Goal: Check status: Check status

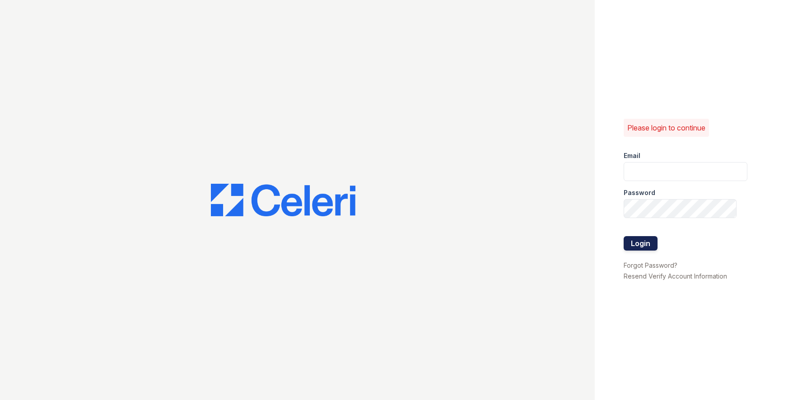
type input "[EMAIL_ADDRESS][DOMAIN_NAME]"
drag, startPoint x: 638, startPoint y: 243, endPoint x: 608, endPoint y: 232, distance: 31.9
click at [637, 243] on button "Login" at bounding box center [641, 243] width 34 height 14
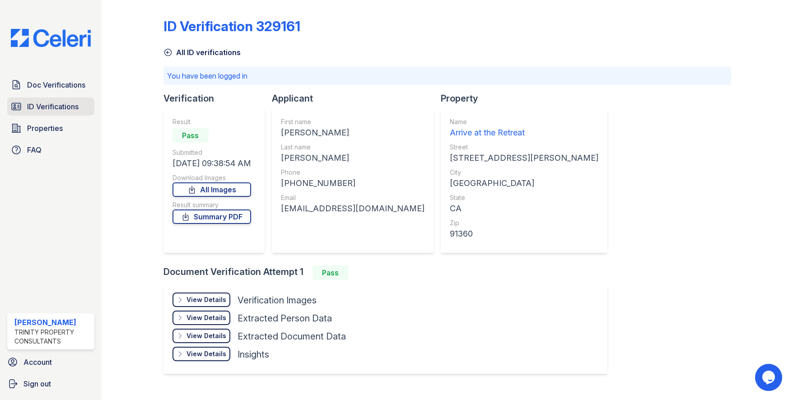
click at [49, 104] on span "ID Verifications" at bounding box center [52, 106] width 51 height 11
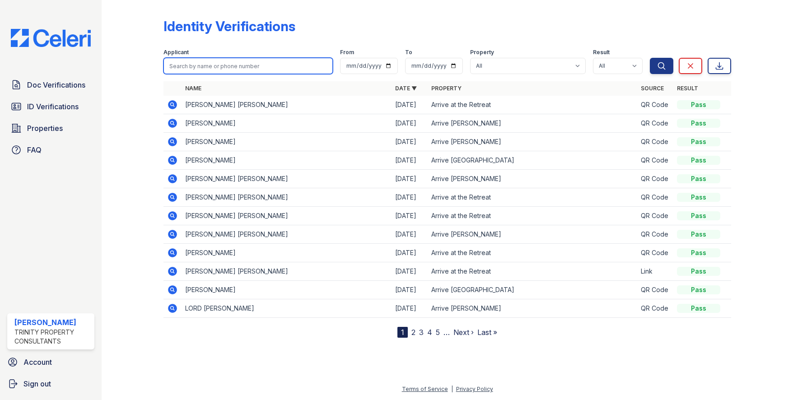
click at [215, 70] on input "search" at bounding box center [248, 66] width 169 height 16
type input "zica"
click at [650, 58] on button "Search" at bounding box center [661, 66] width 23 height 16
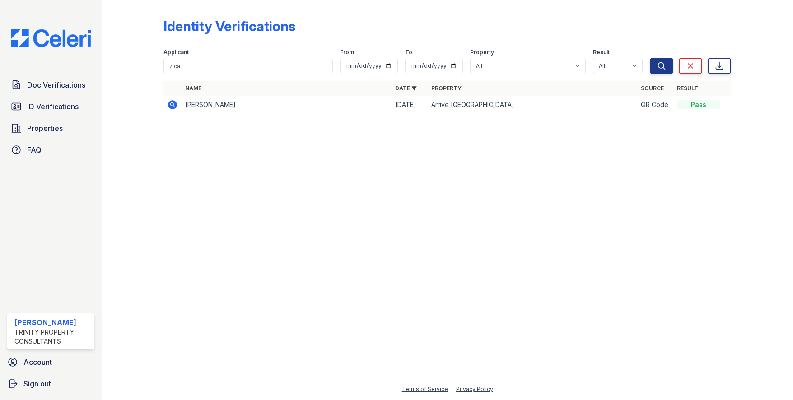
click at [172, 103] on icon at bounding box center [172, 104] width 11 height 11
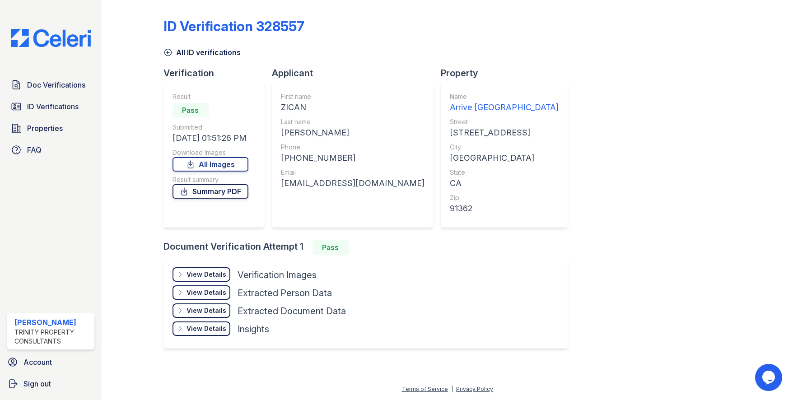
click at [234, 191] on link "Summary PDF" at bounding box center [211, 191] width 76 height 14
drag, startPoint x: 576, startPoint y: 346, endPoint x: 576, endPoint y: 341, distance: 5.4
click at [576, 345] on div "ID Verification 328557 All ID verifications Verification Result Pass Submitted …" at bounding box center [448, 183] width 568 height 358
